Goal: Task Accomplishment & Management: Manage account settings

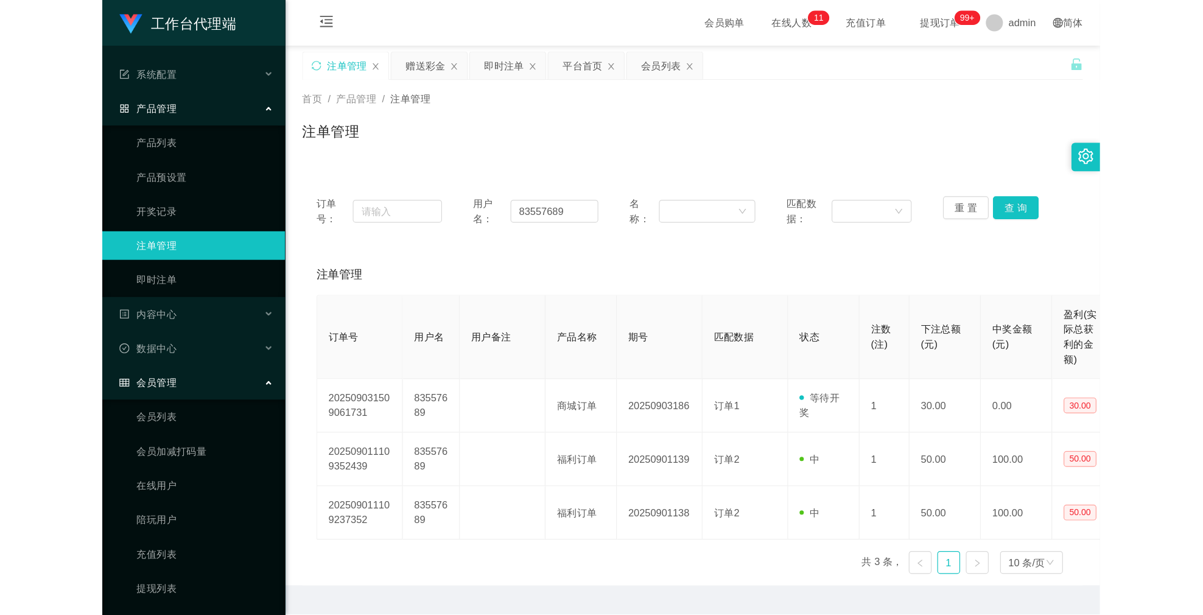
scroll to position [0, 18]
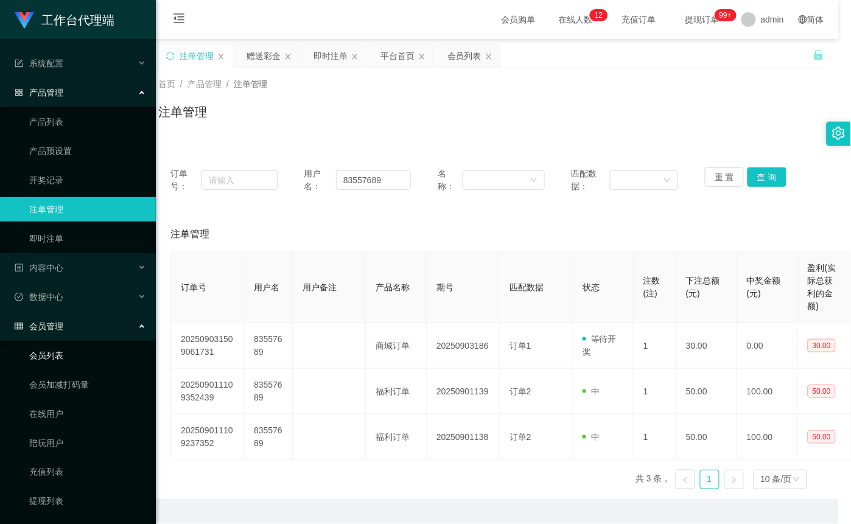
drag, startPoint x: 68, startPoint y: 349, endPoint x: 96, endPoint y: 342, distance: 29.5
click at [68, 349] on link "会员列表" at bounding box center [87, 355] width 117 height 24
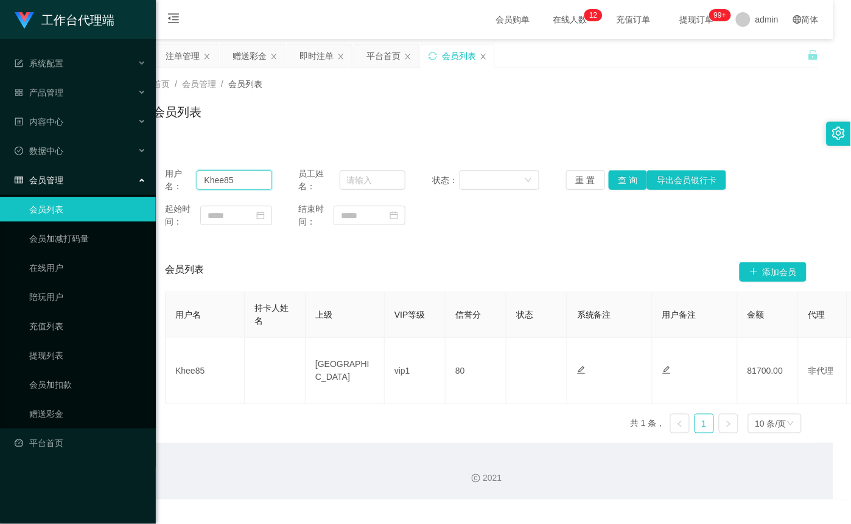
click at [250, 185] on input "Khee85" at bounding box center [234, 179] width 75 height 19
type input "Weijian"
click at [623, 186] on button "查 询" at bounding box center [628, 179] width 39 height 19
click at [69, 357] on link "提现列表" at bounding box center [87, 355] width 117 height 24
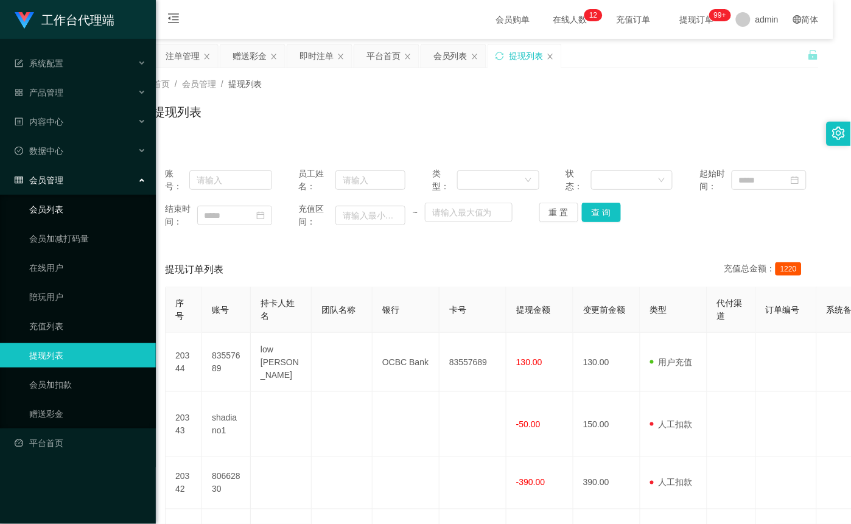
click at [61, 205] on link "会员列表" at bounding box center [87, 209] width 117 height 24
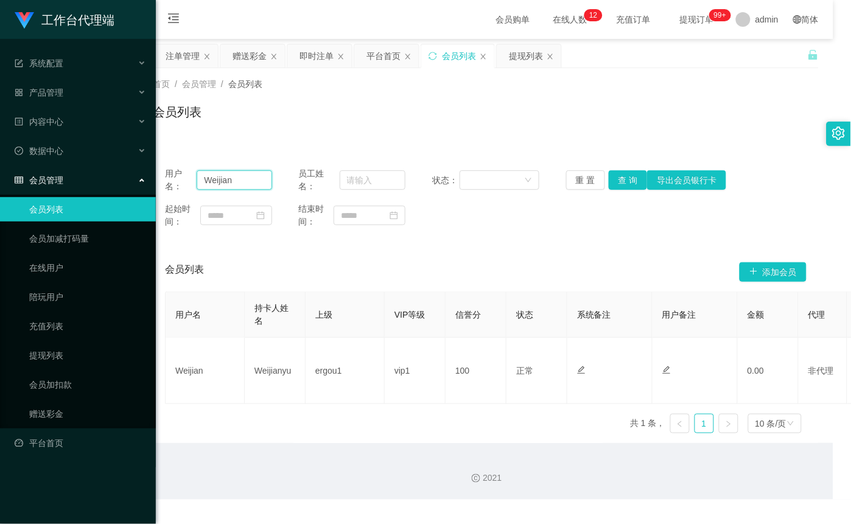
click at [225, 181] on input "Weijian" at bounding box center [234, 179] width 75 height 19
click at [56, 333] on link "充值列表" at bounding box center [87, 326] width 117 height 24
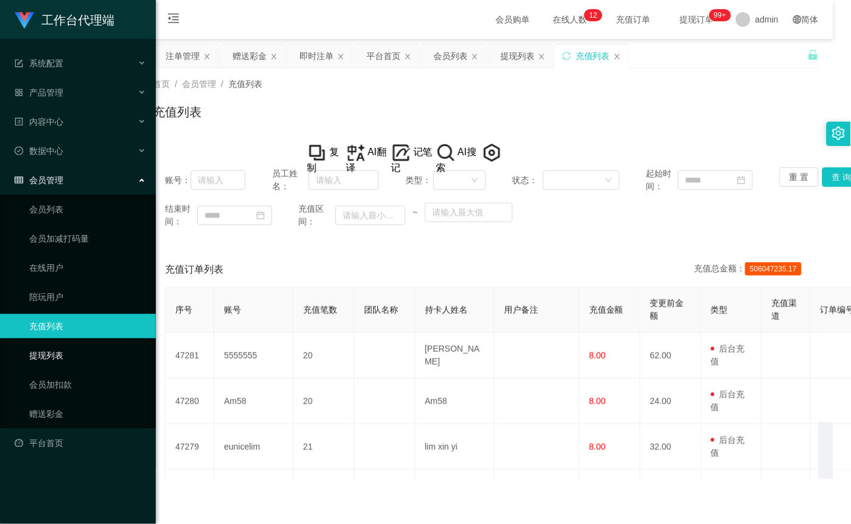
click at [64, 356] on link "提现列表" at bounding box center [87, 355] width 117 height 24
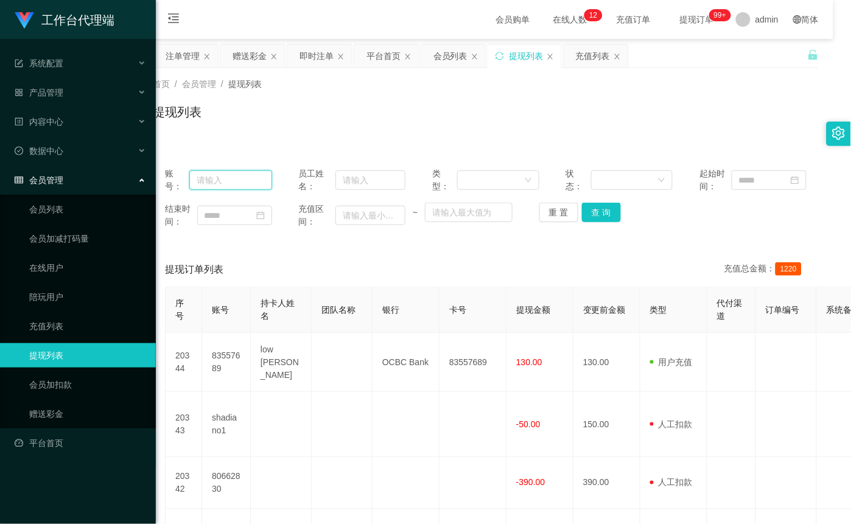
click at [247, 181] on input "text" at bounding box center [230, 179] width 83 height 19
paste input "Weijian"
type input "Weijian"
click at [602, 215] on button "查 询" at bounding box center [601, 212] width 39 height 19
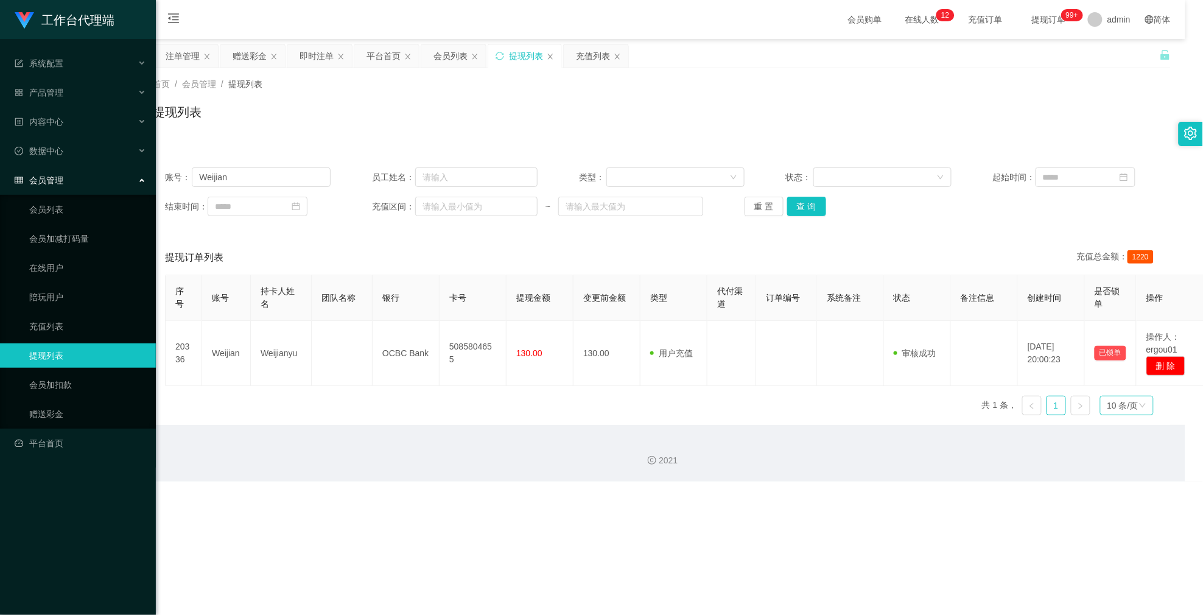
click at [851, 404] on div "10 条/页" at bounding box center [1123, 405] width 31 height 18
click at [851, 320] on li "20 条/页" at bounding box center [1120, 325] width 55 height 19
click at [57, 321] on link "充值列表" at bounding box center [87, 326] width 117 height 24
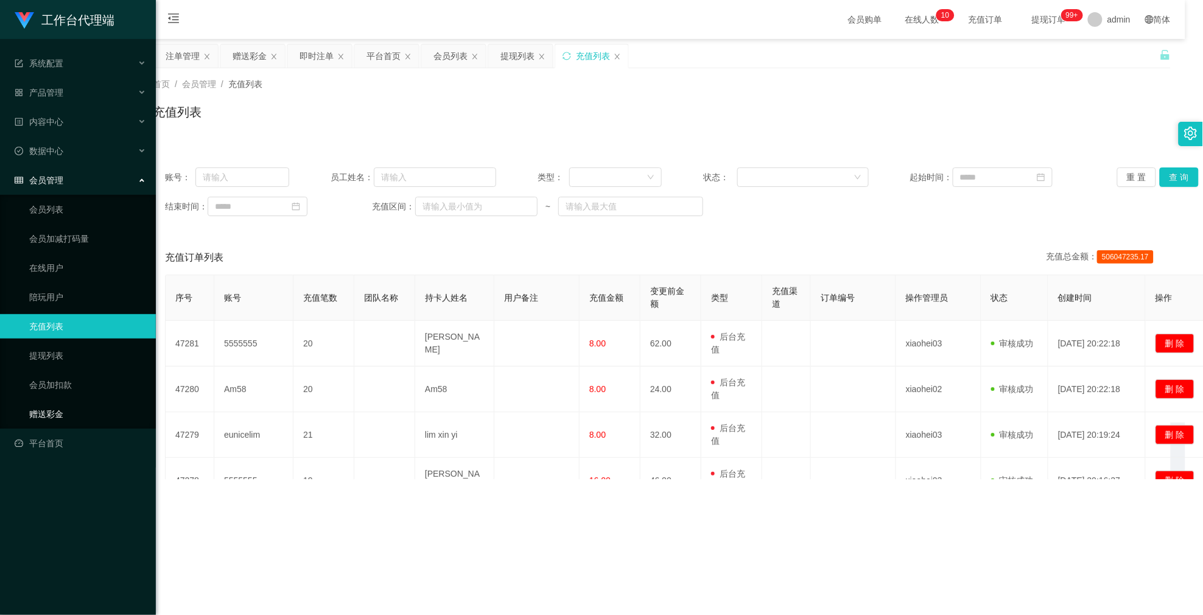
click at [47, 408] on link "赠送彩金" at bounding box center [87, 414] width 117 height 24
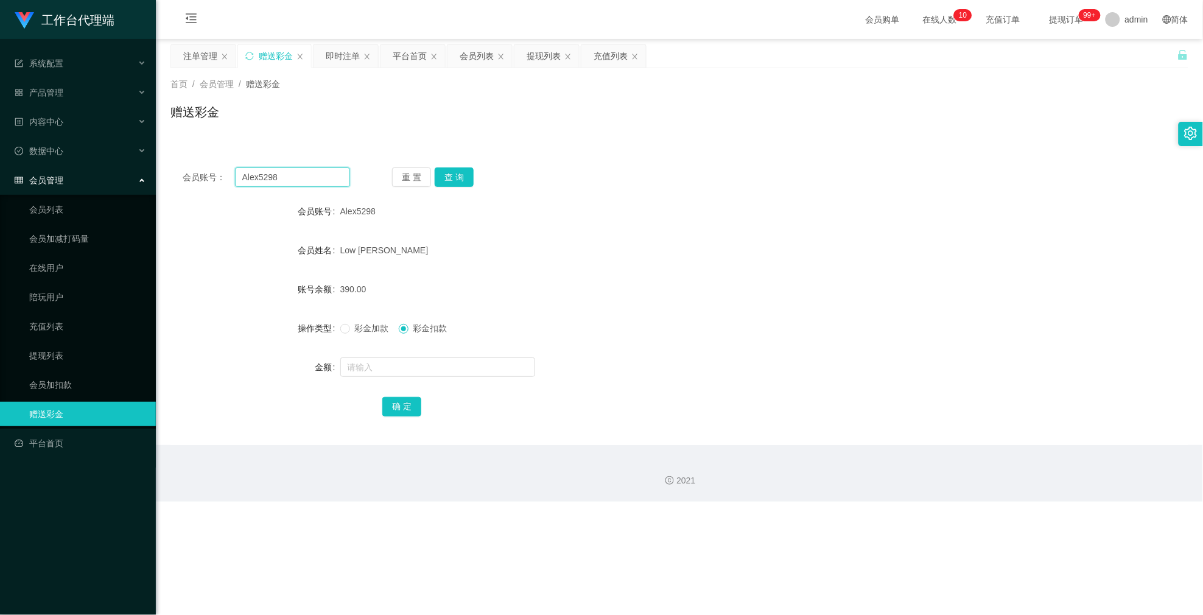
click at [282, 183] on input "Alex5298" at bounding box center [293, 176] width 116 height 19
paste input "Weijian"
type input "Weijian"
click at [455, 183] on button "查 询" at bounding box center [454, 176] width 39 height 19
